Goal: Information Seeking & Learning: Find specific fact

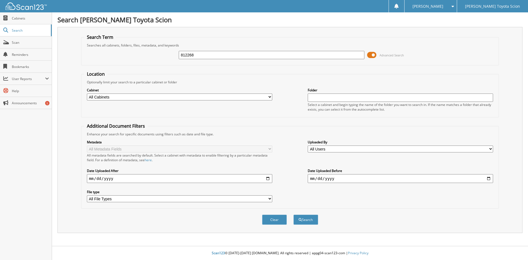
type input "812268"
click at [294, 215] on button "Search" at bounding box center [306, 220] width 25 height 10
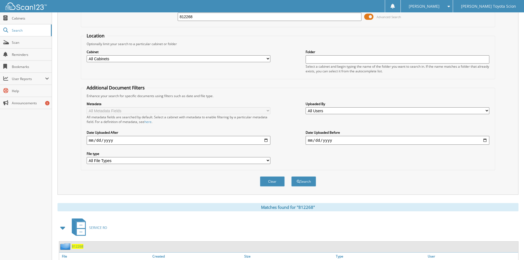
scroll to position [83, 0]
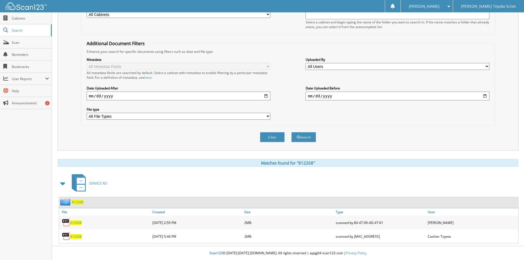
click at [72, 225] on span "812268" at bounding box center [76, 222] width 12 height 5
click at [75, 223] on span "812268" at bounding box center [76, 222] width 12 height 5
